Goal: Transaction & Acquisition: Subscribe to service/newsletter

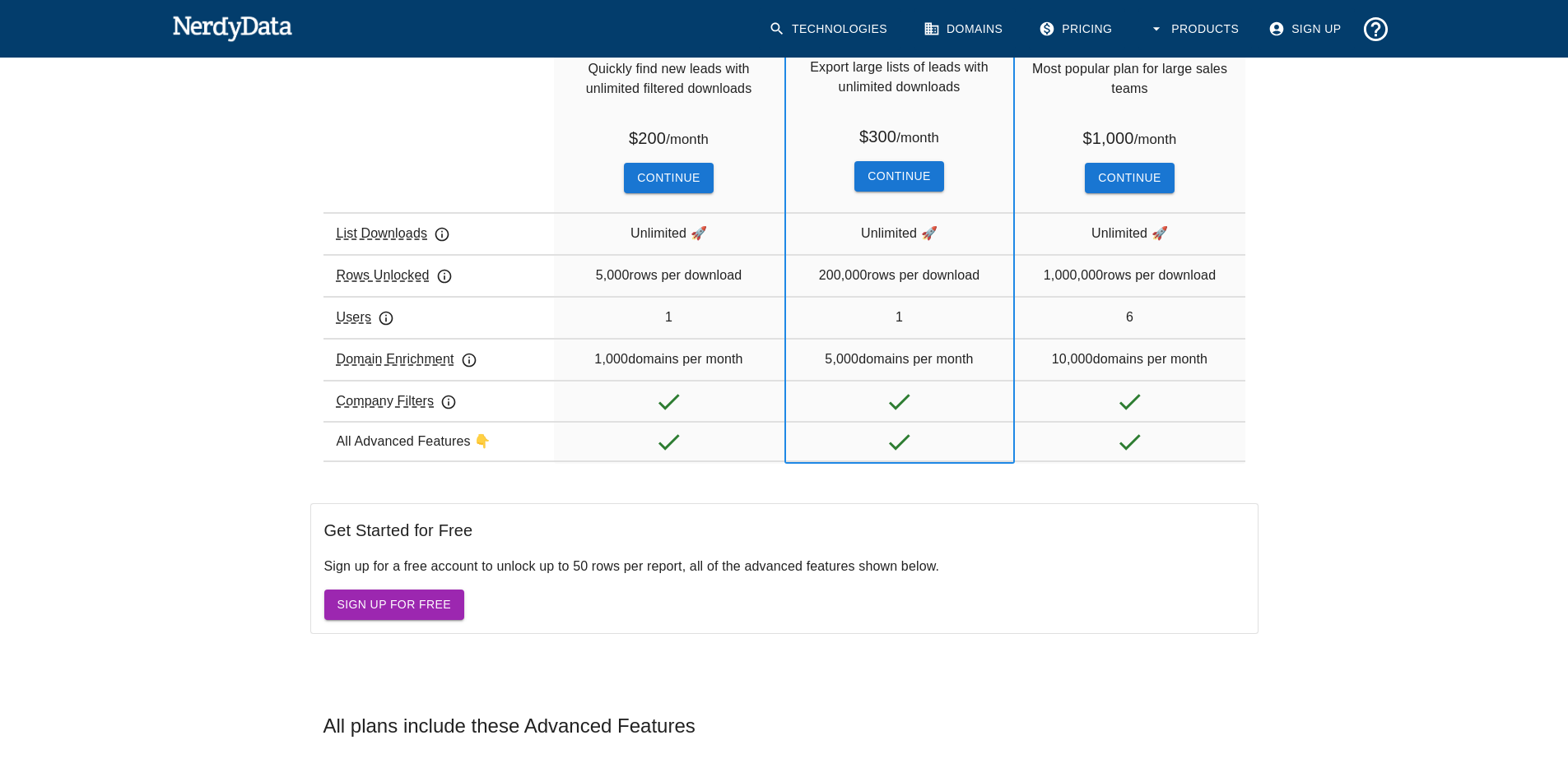
scroll to position [329, 0]
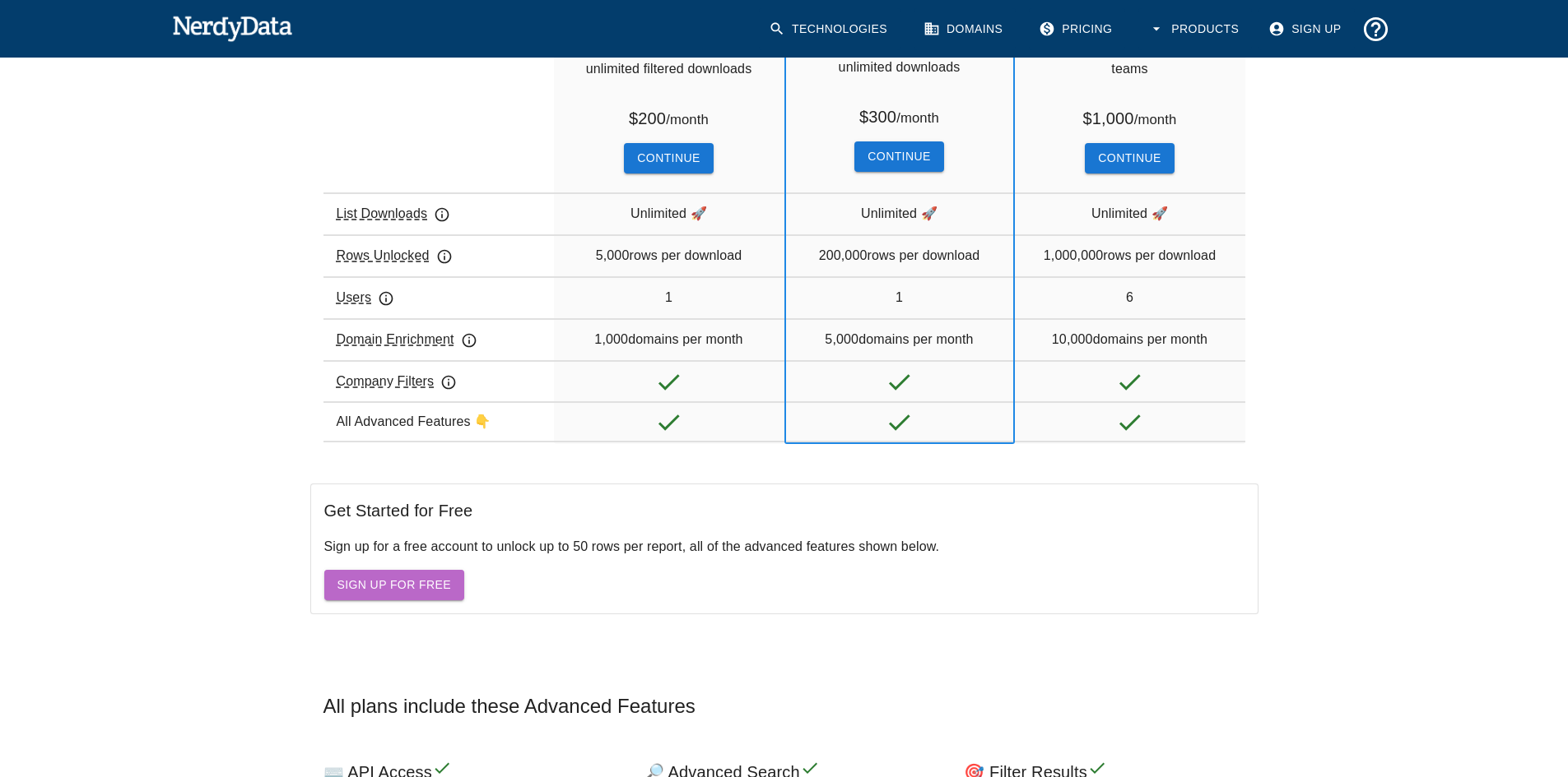
click at [374, 583] on link "Sign Up for Free" at bounding box center [394, 585] width 139 height 30
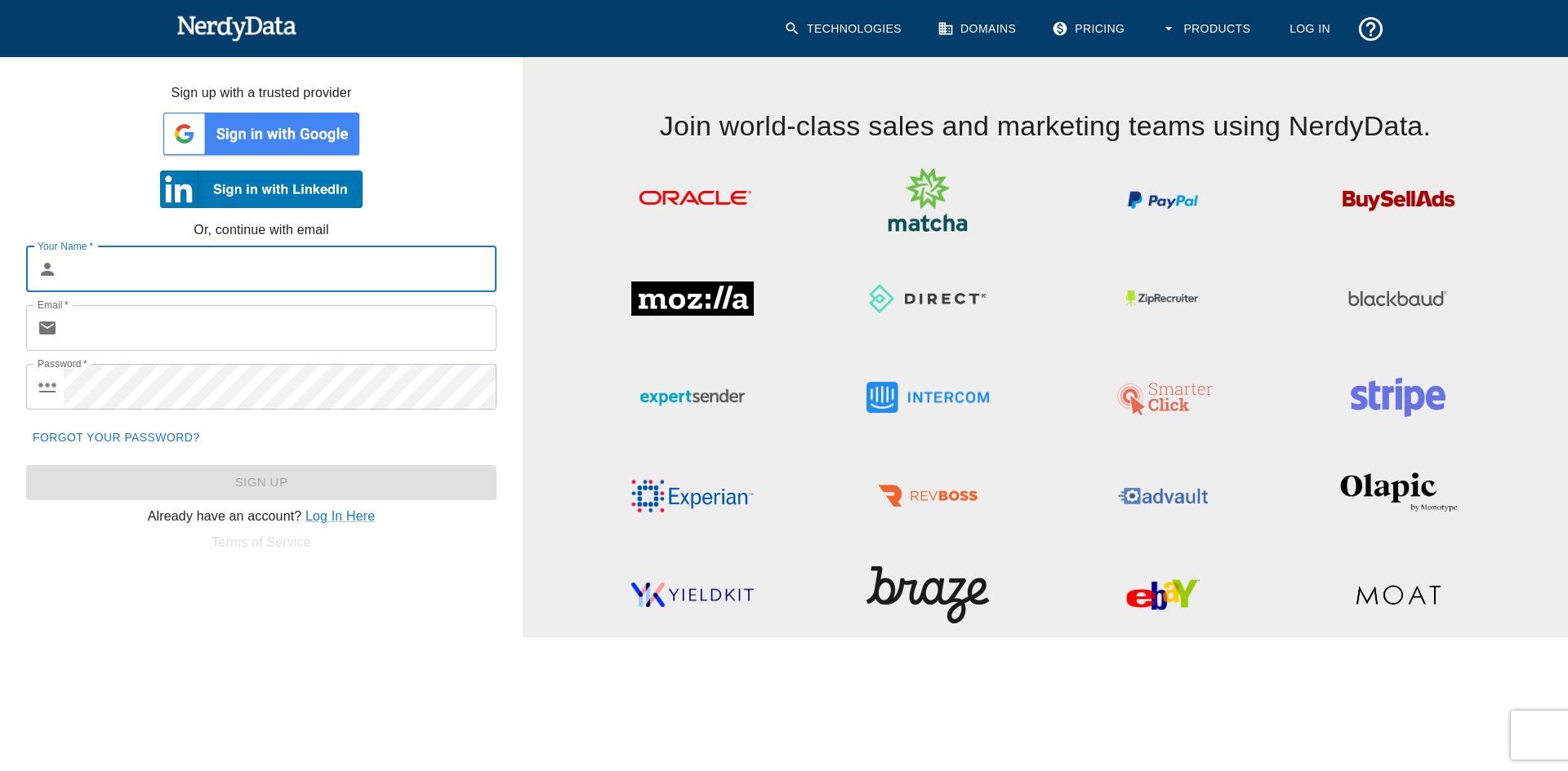
click at [249, 276] on input "Your Name   *" at bounding box center [279, 270] width 433 height 46
type input "[PERSON_NAME]"
click at [210, 331] on input "Email   *" at bounding box center [279, 328] width 433 height 46
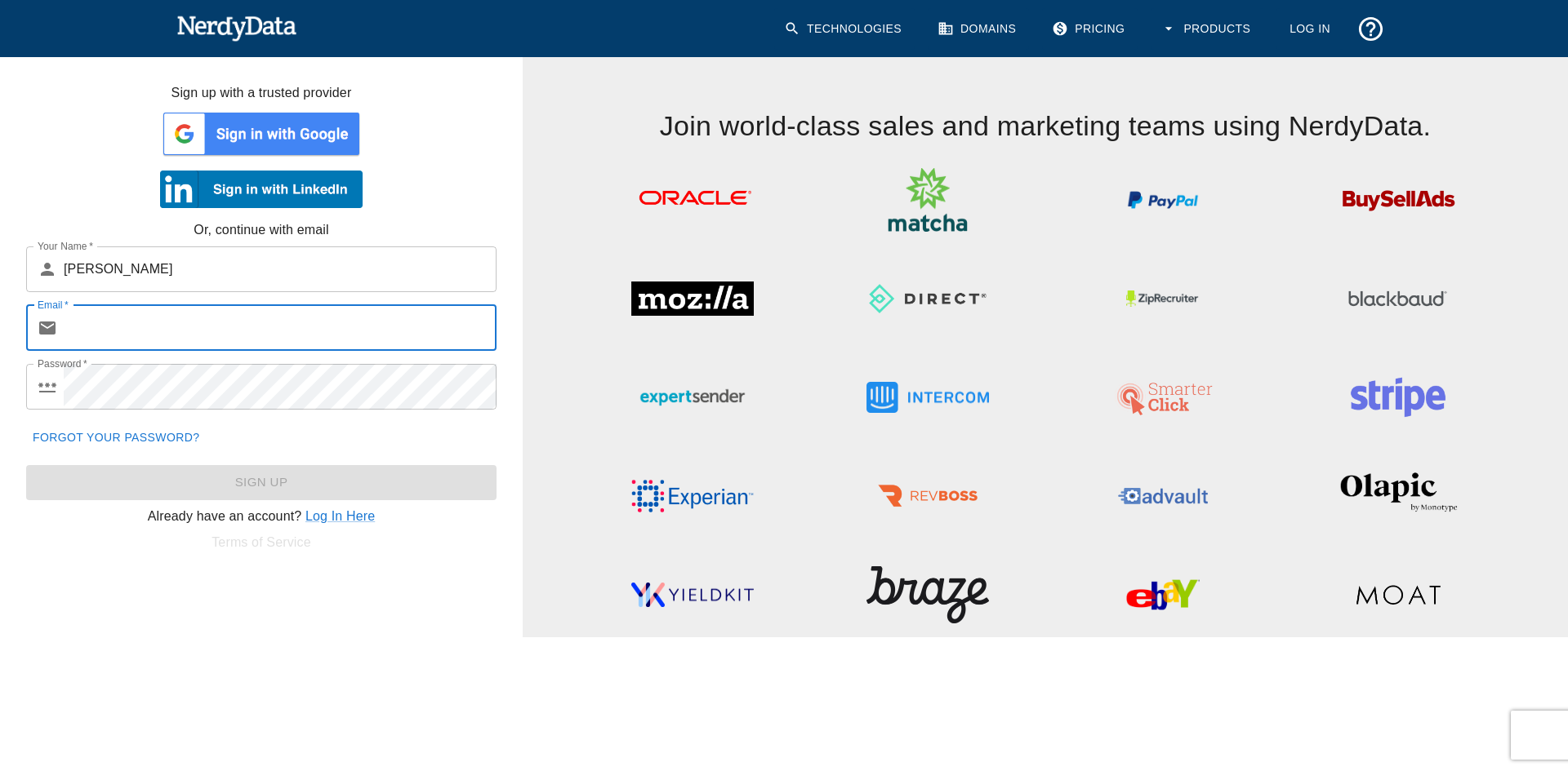
type input "[EMAIL_ADDRESS][DOMAIN_NAME]"
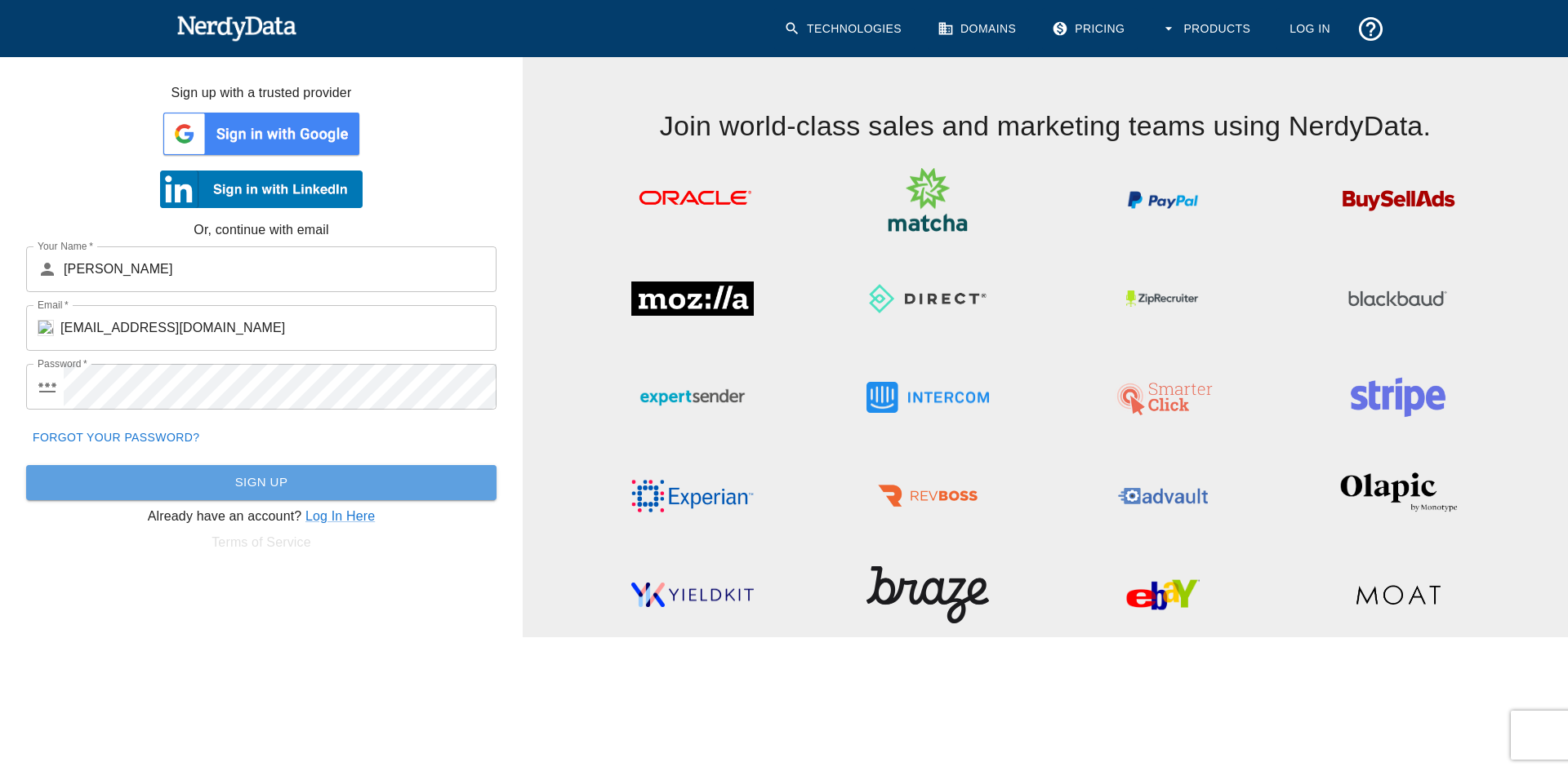
click at [208, 486] on button "Sign Up" at bounding box center [262, 482] width 471 height 34
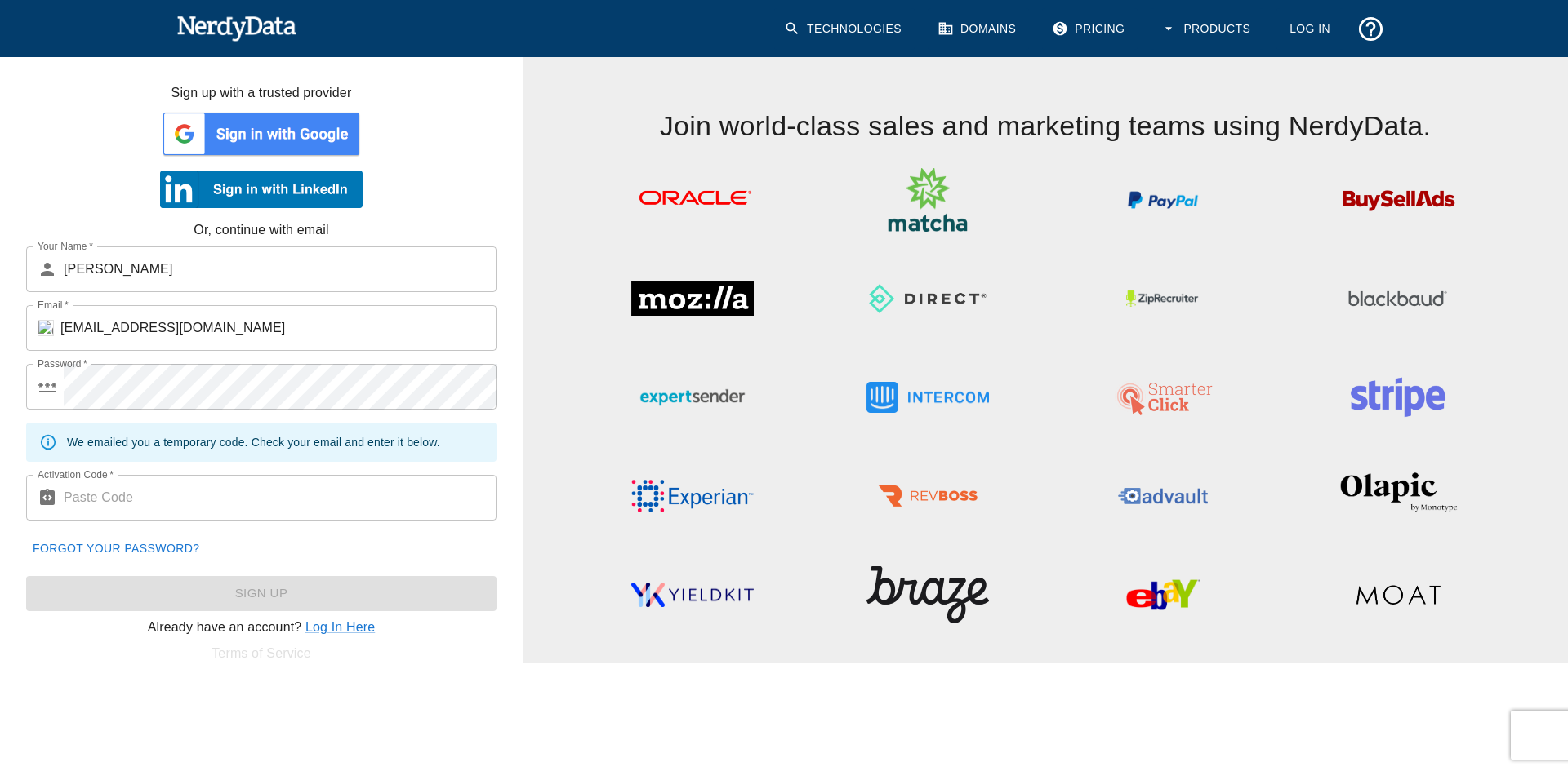
click at [161, 493] on input "Activation Code   *" at bounding box center [279, 498] width 433 height 46
paste input "887389"
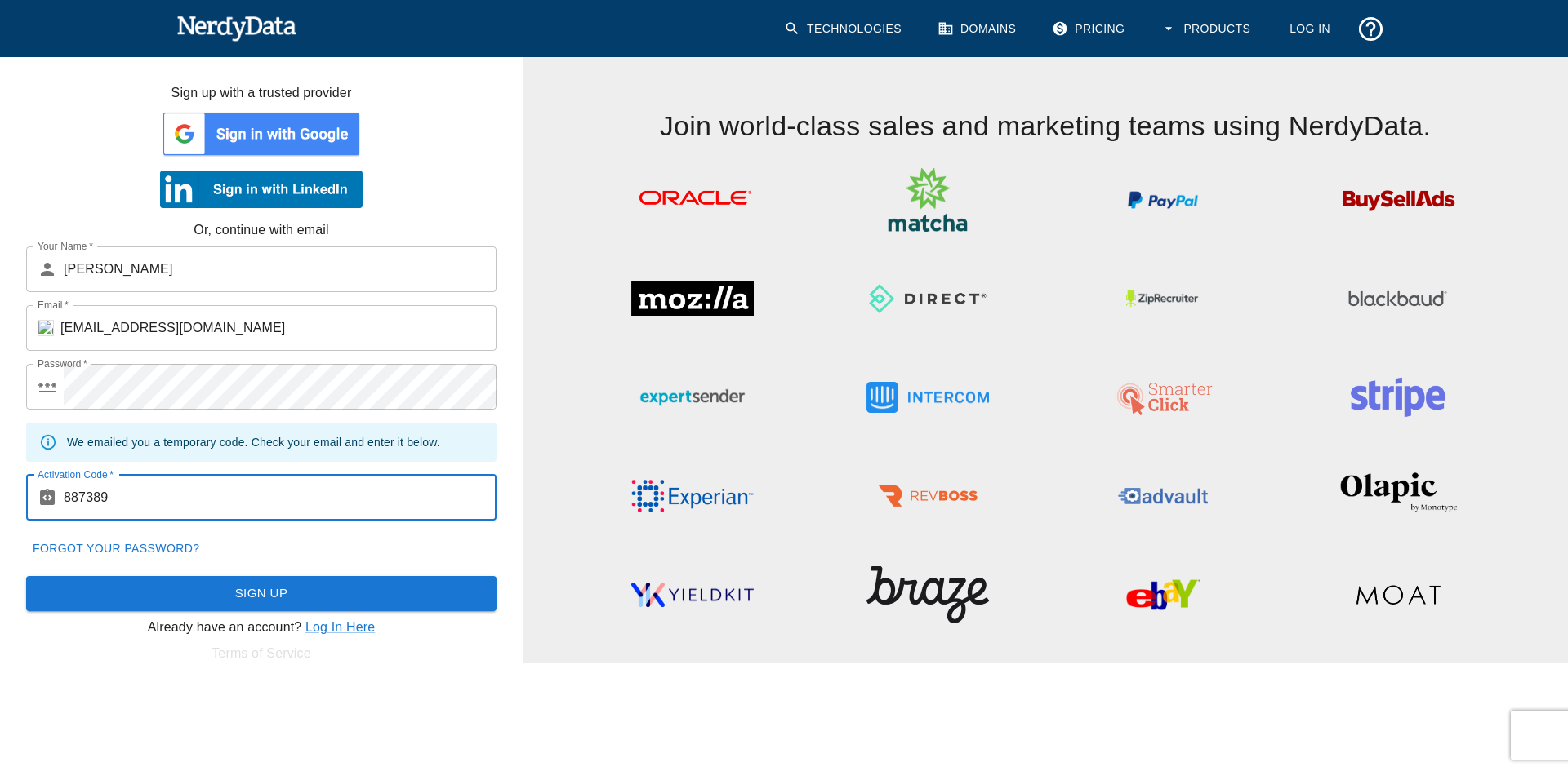
type input "887389"
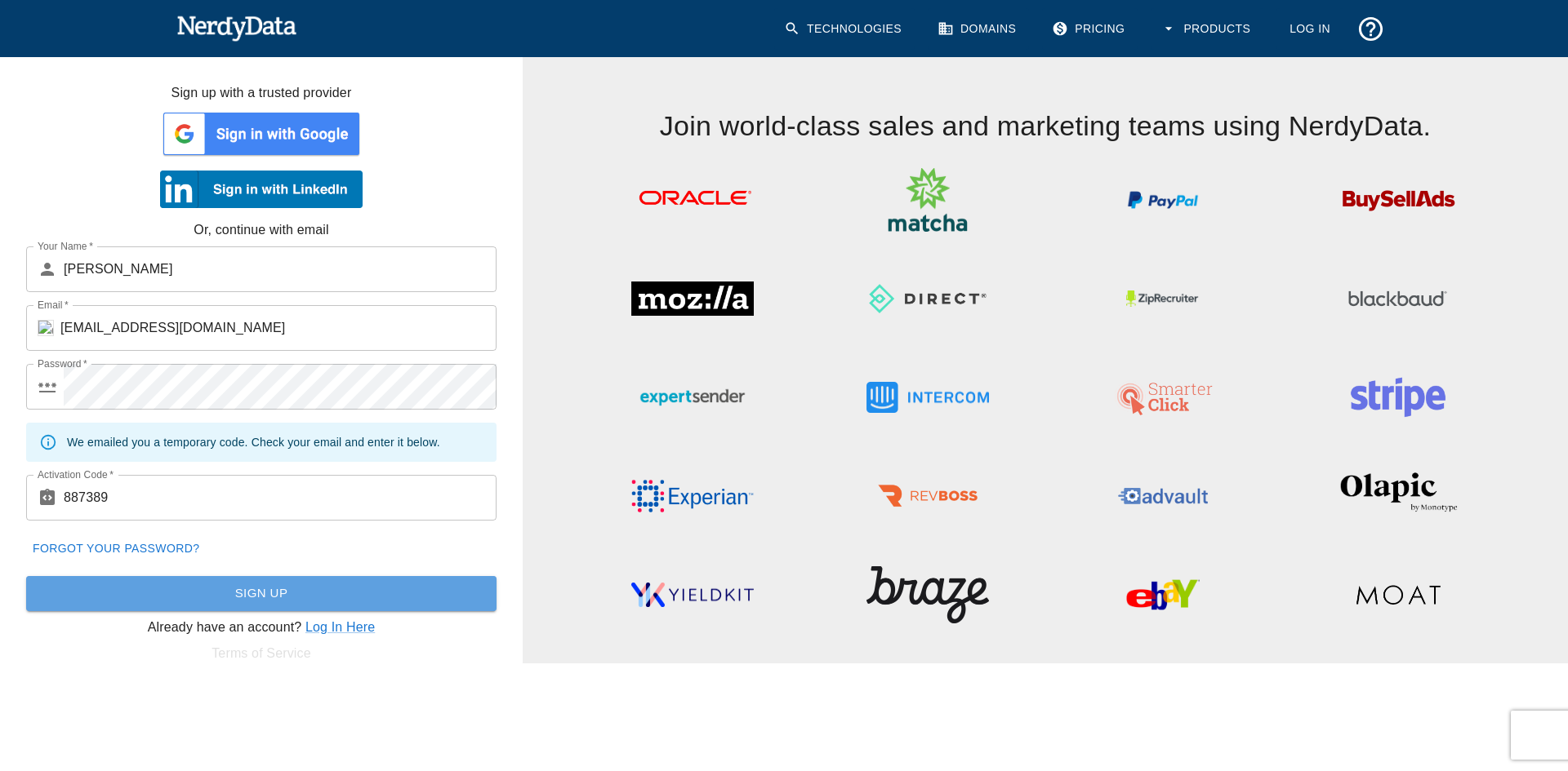
click at [242, 593] on button "Sign Up" at bounding box center [262, 593] width 471 height 34
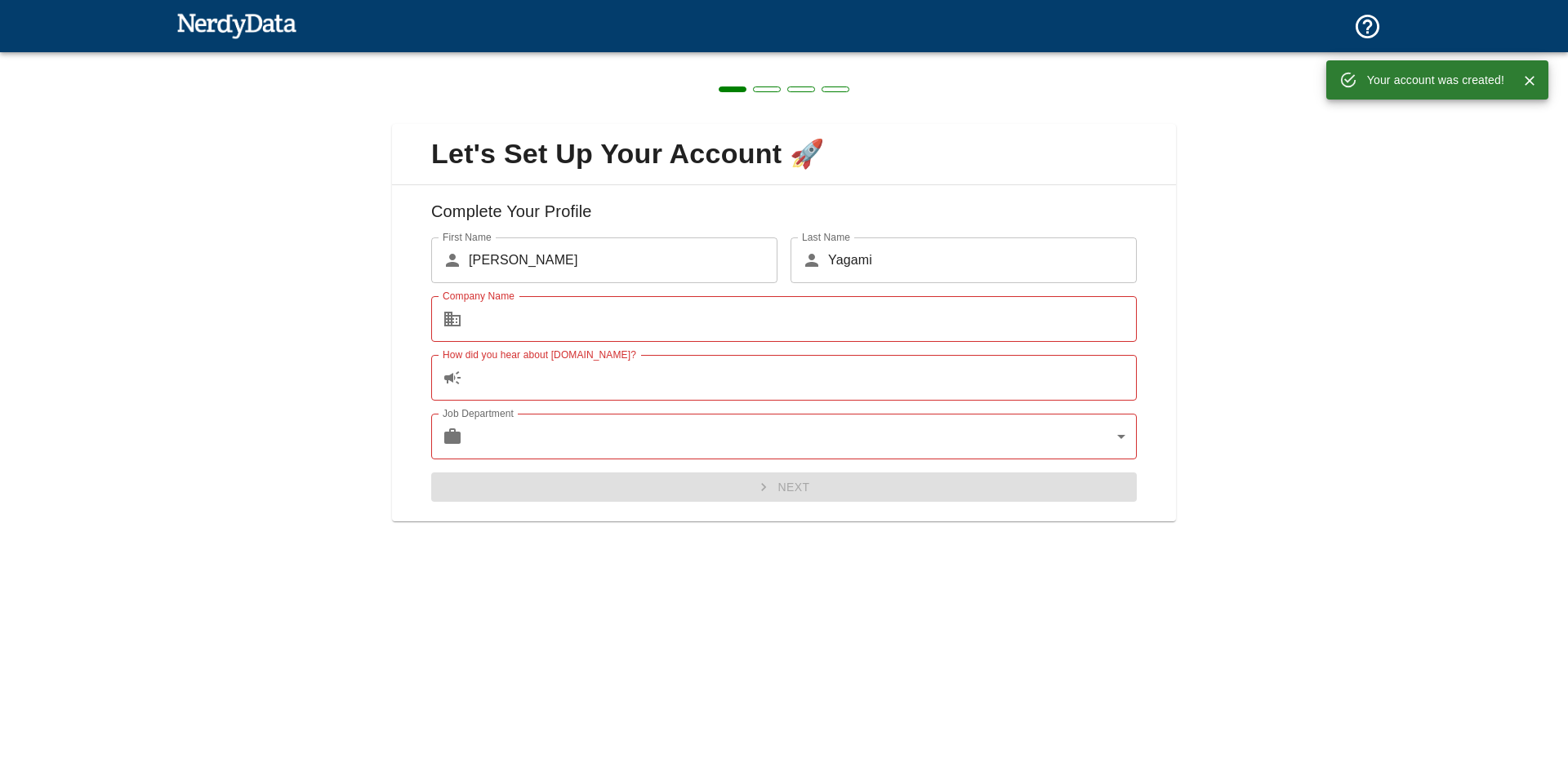
click at [631, 308] on input "Company Name" at bounding box center [803, 319] width 668 height 46
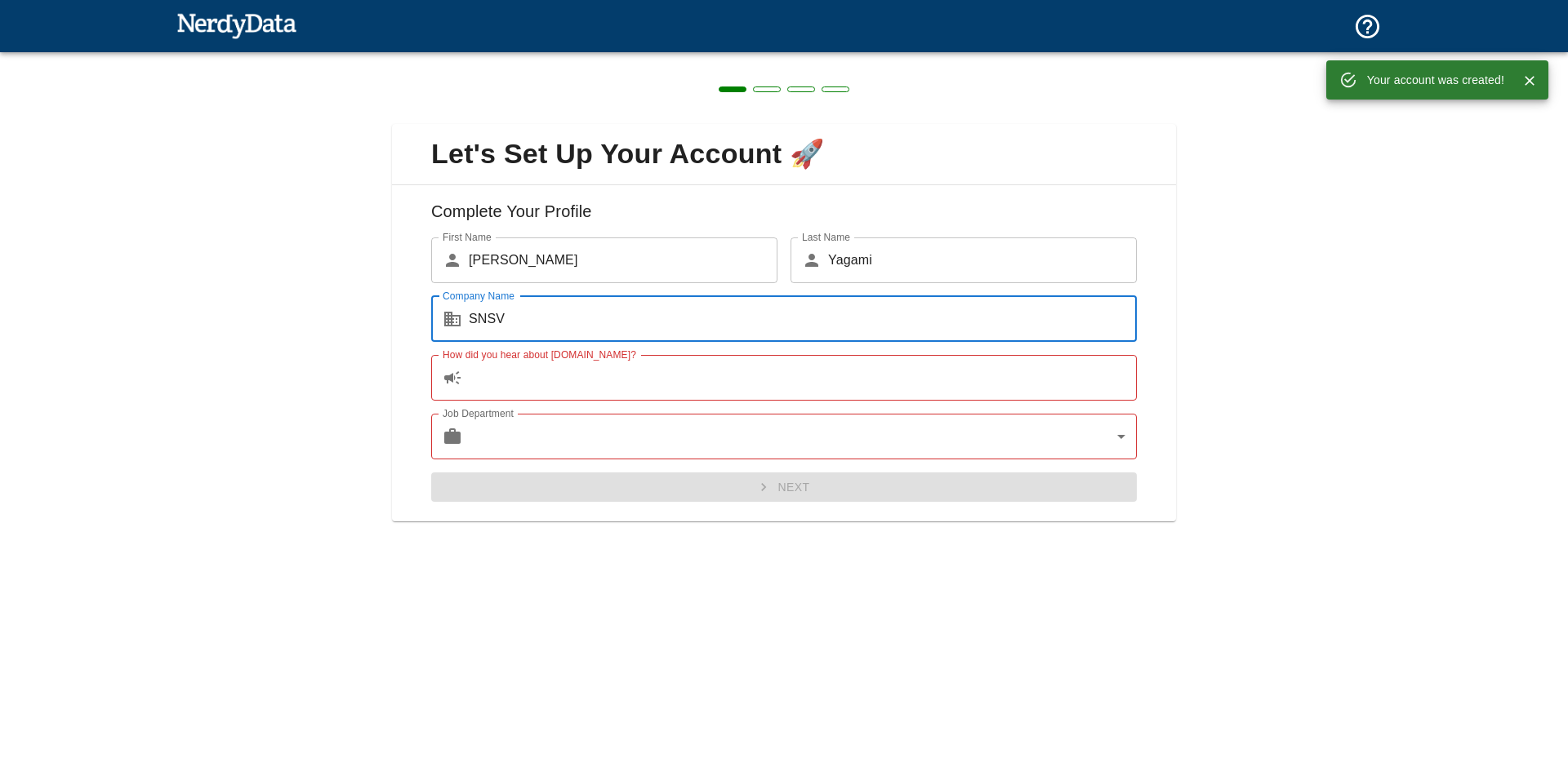
type input "SNSV"
click at [607, 380] on input "How did you hear about [DOMAIN_NAME]?" at bounding box center [803, 378] width 668 height 46
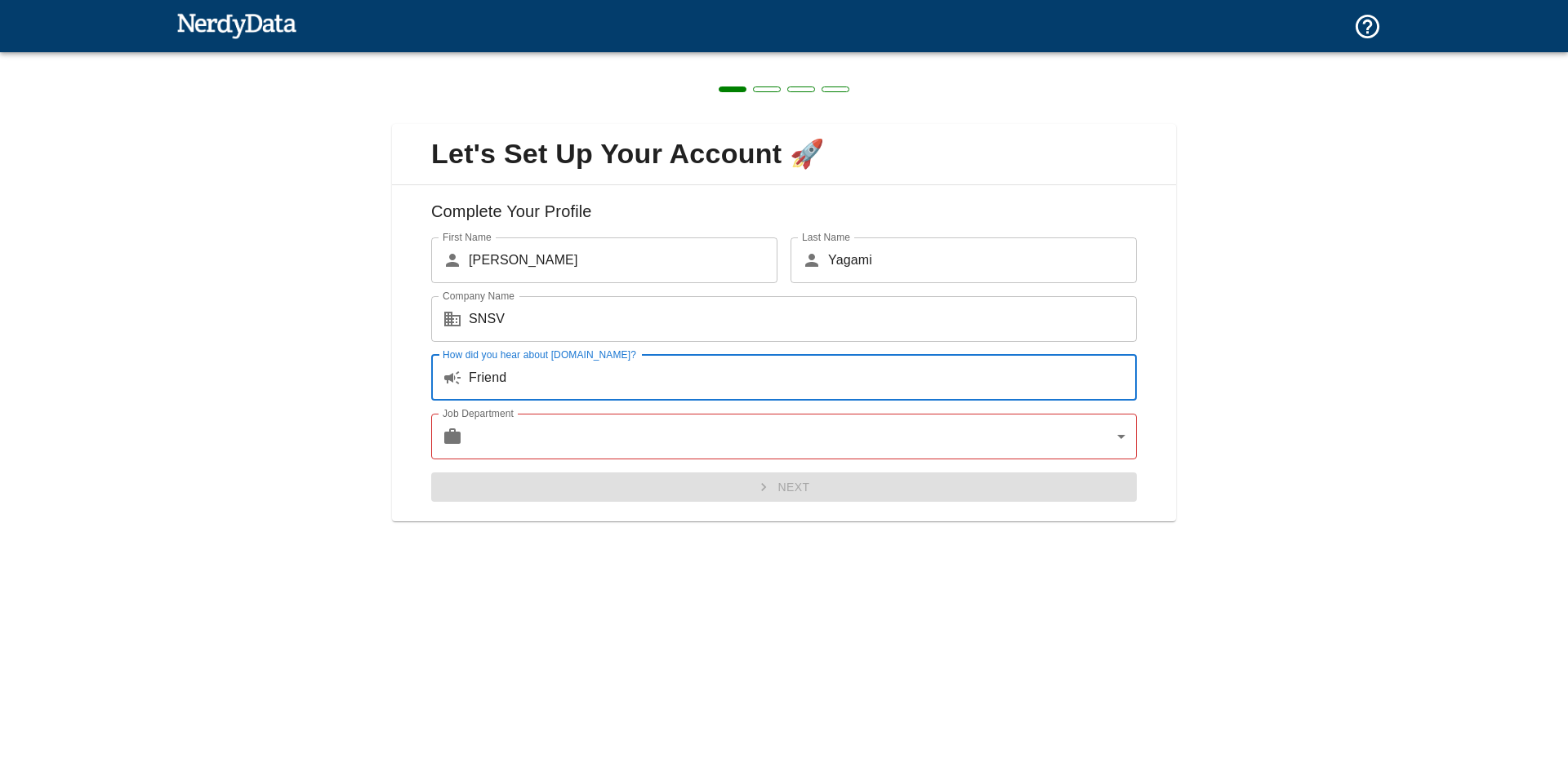
type input "Friend"
click at [561, 57] on body "Technologies Domains Pricing Products Create a Report Create a list of websites…" at bounding box center [784, 28] width 1568 height 57
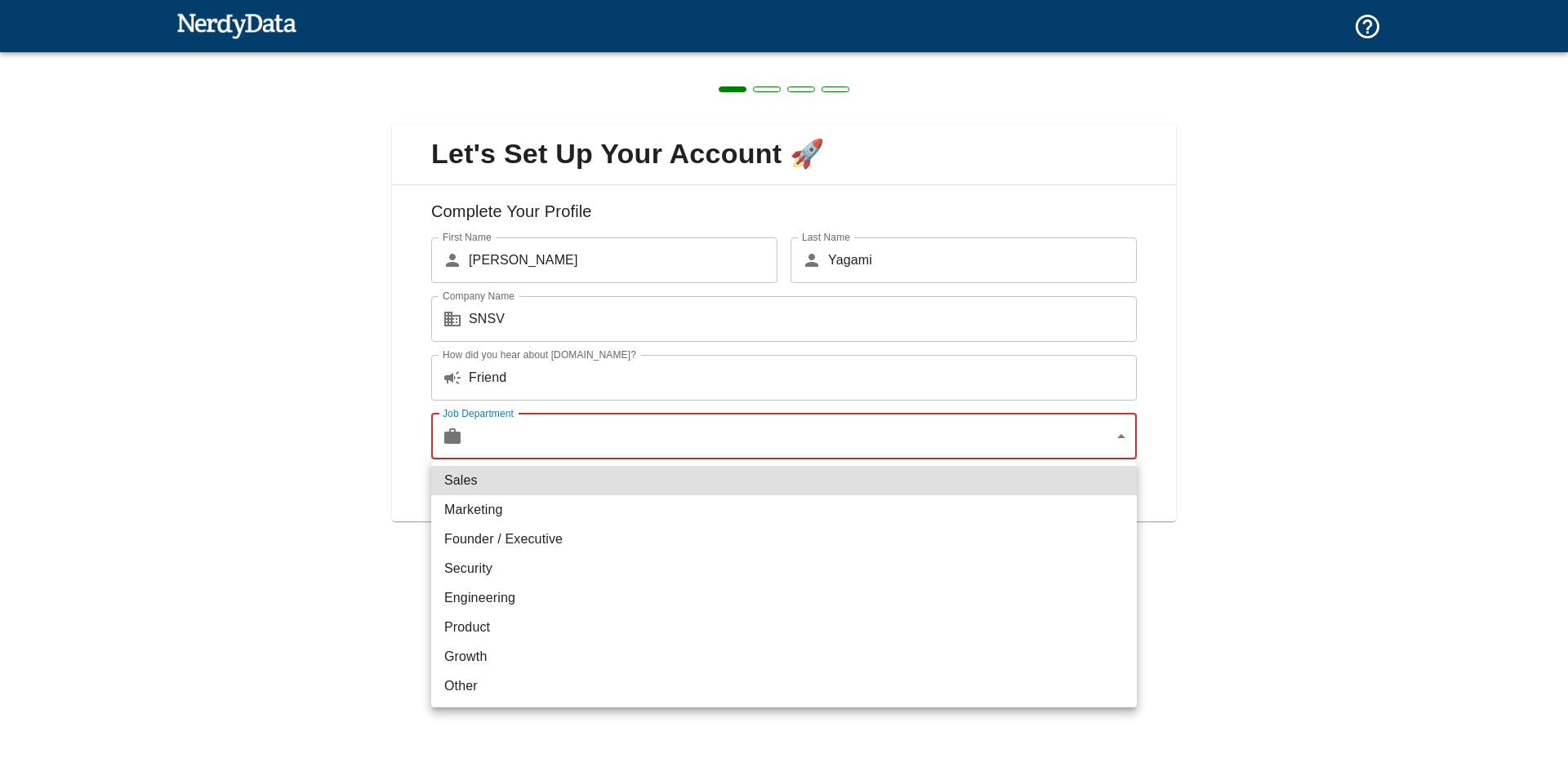
click at [539, 541] on li "Founder / Executive" at bounding box center [784, 539] width 705 height 29
type input "exec"
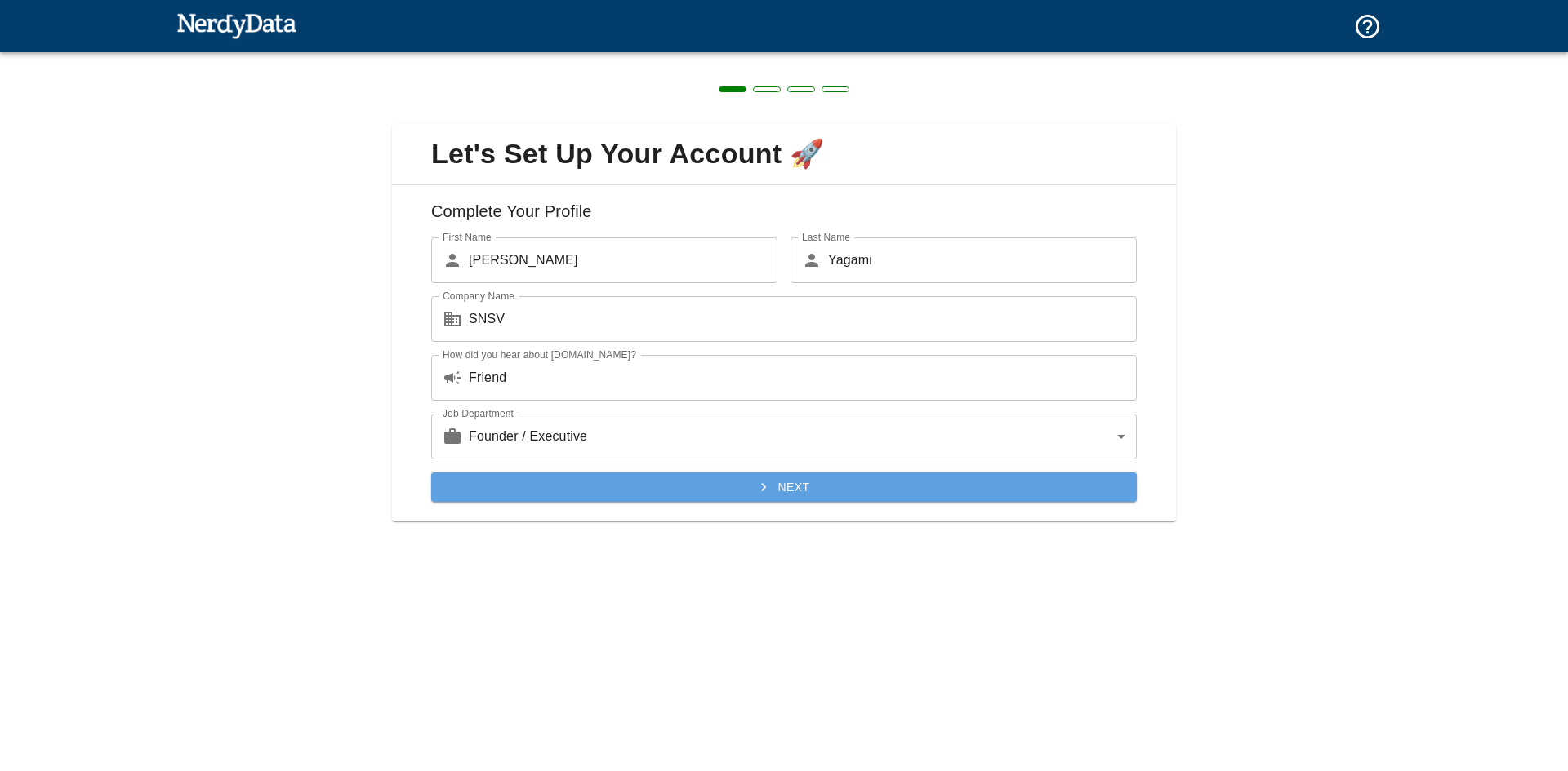
click at [674, 480] on button "Next" at bounding box center [784, 487] width 705 height 30
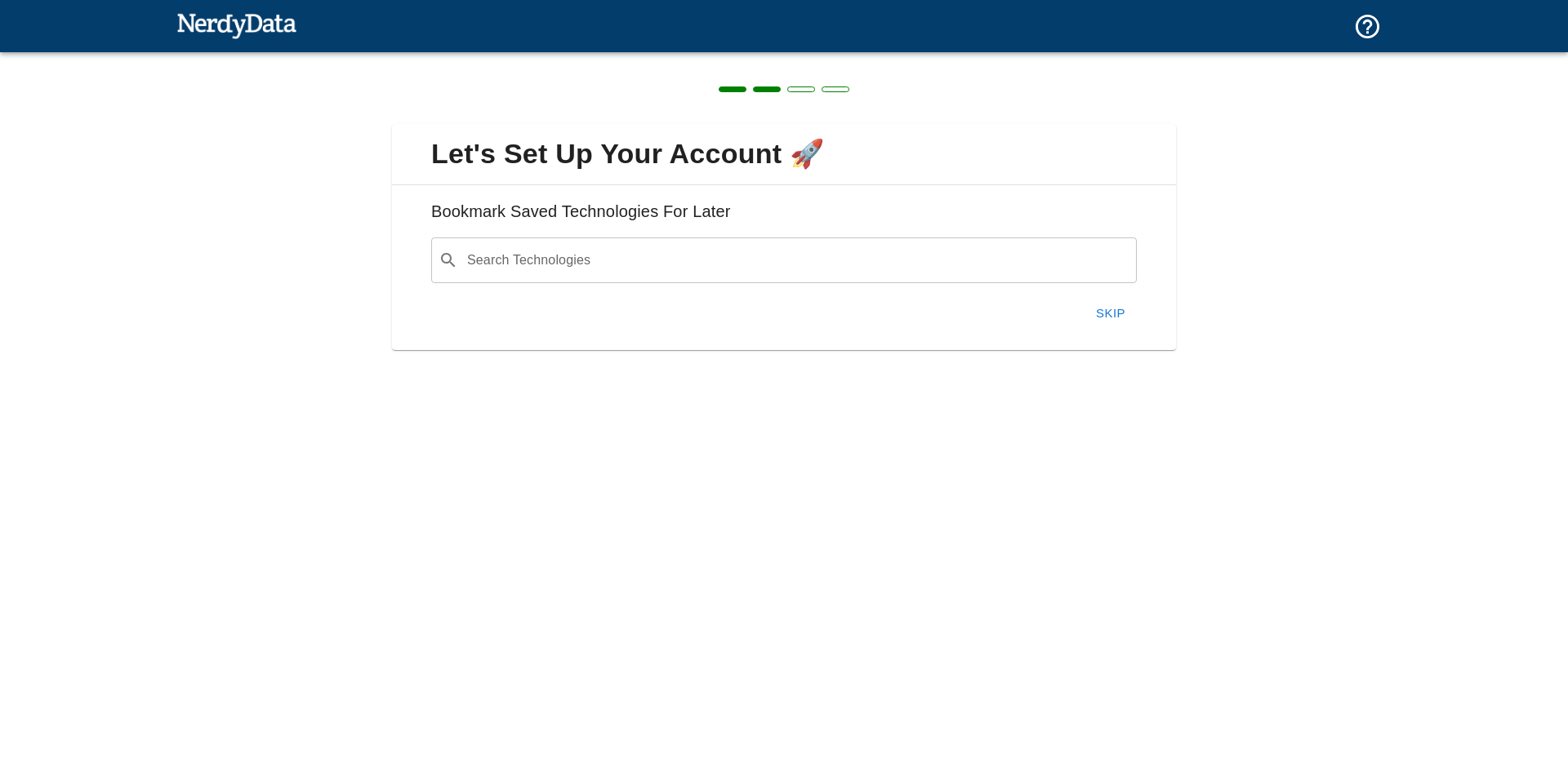
click at [1101, 323] on button "Skip" at bounding box center [1110, 313] width 52 height 34
